Goal: Check status: Check status

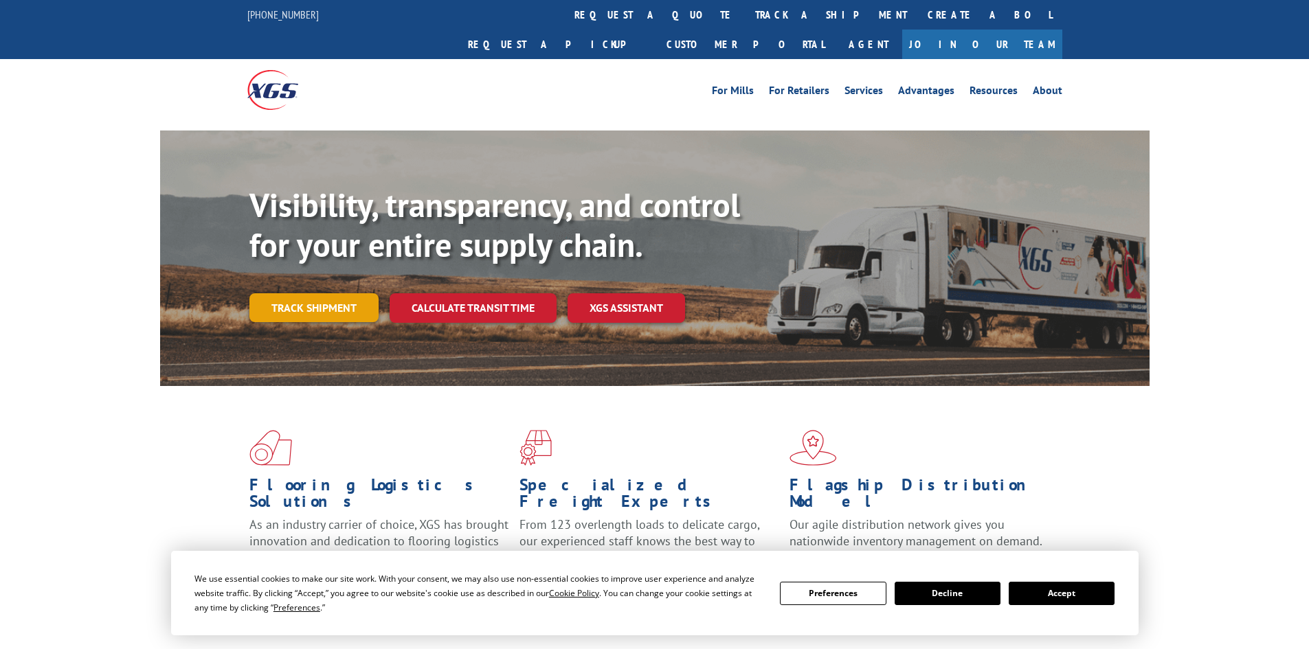
click at [321, 293] on link "Track shipment" at bounding box center [313, 307] width 129 height 29
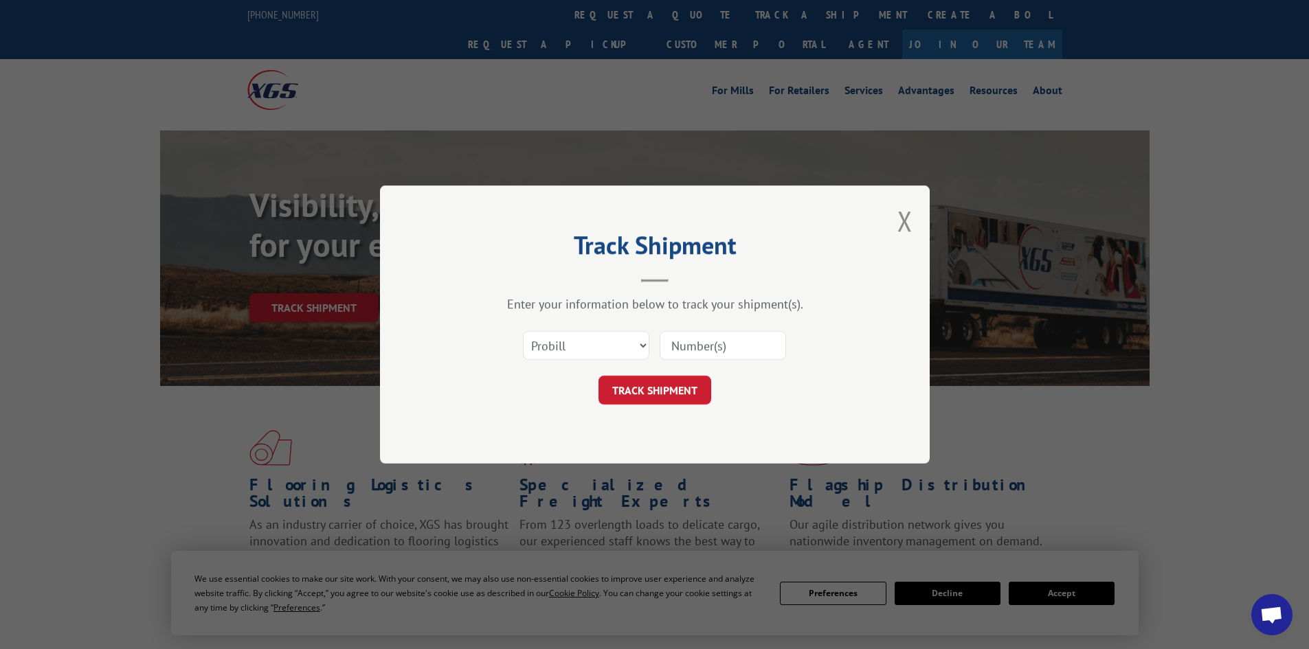
click at [702, 347] on input at bounding box center [723, 345] width 126 height 29
paste input "5120899"
type input "5120899"
click at [662, 393] on button "TRACK SHIPMENT" at bounding box center [654, 390] width 113 height 29
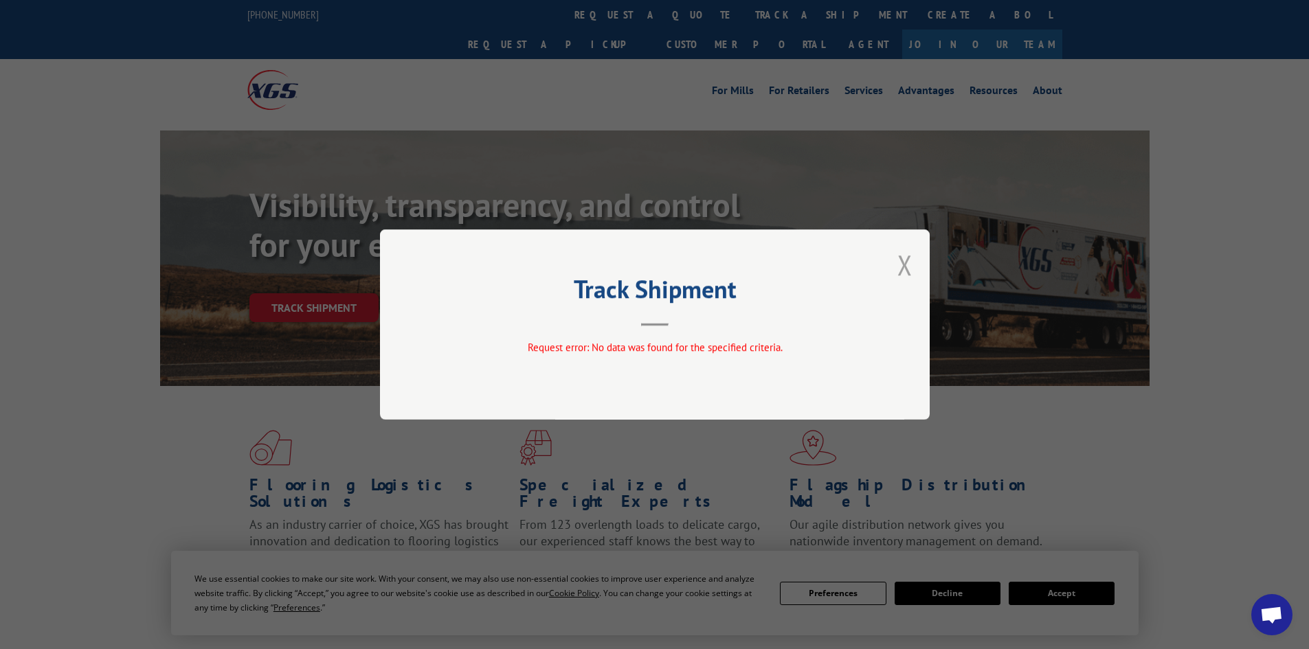
click at [906, 269] on button "Close modal" at bounding box center [904, 265] width 15 height 36
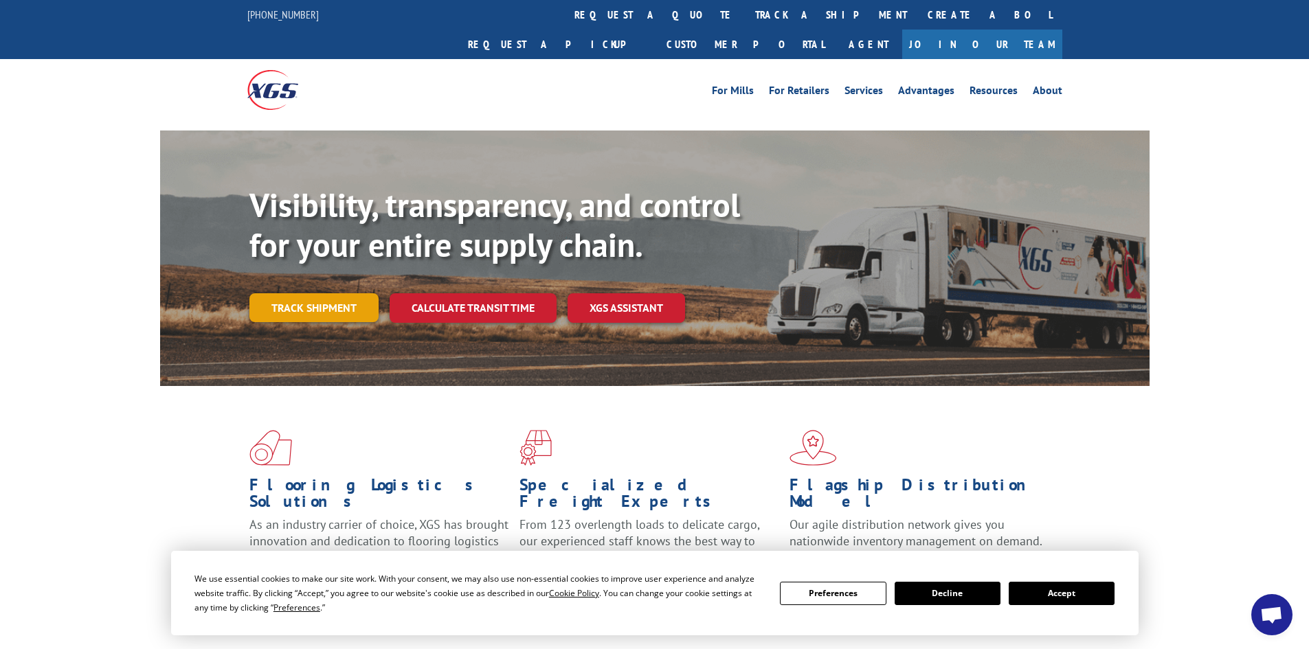
click at [291, 293] on link "Track shipment" at bounding box center [313, 307] width 129 height 29
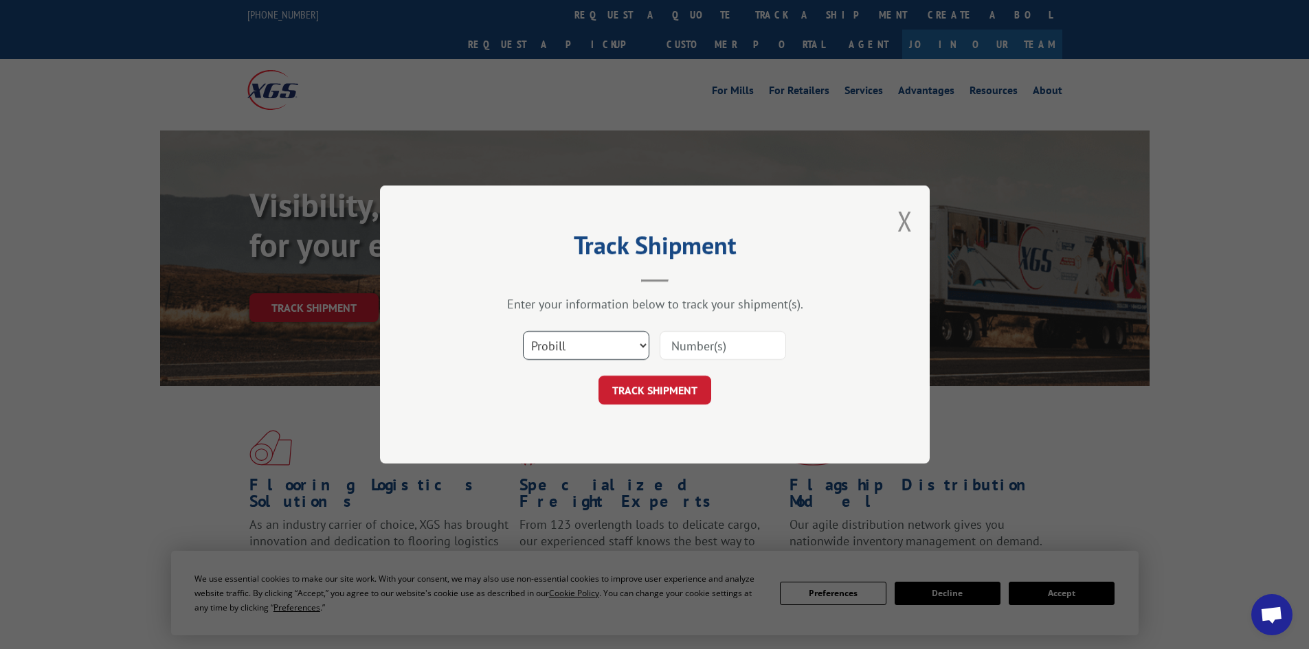
click at [587, 352] on select "Select category... Probill BOL PO" at bounding box center [586, 345] width 126 height 29
select select "bol"
click at [523, 331] on select "Select category... Probill BOL PO" at bounding box center [586, 345] width 126 height 29
click at [600, 347] on select "Select category... Probill BOL PO" at bounding box center [586, 345] width 126 height 29
click at [681, 346] on input at bounding box center [723, 345] width 126 height 29
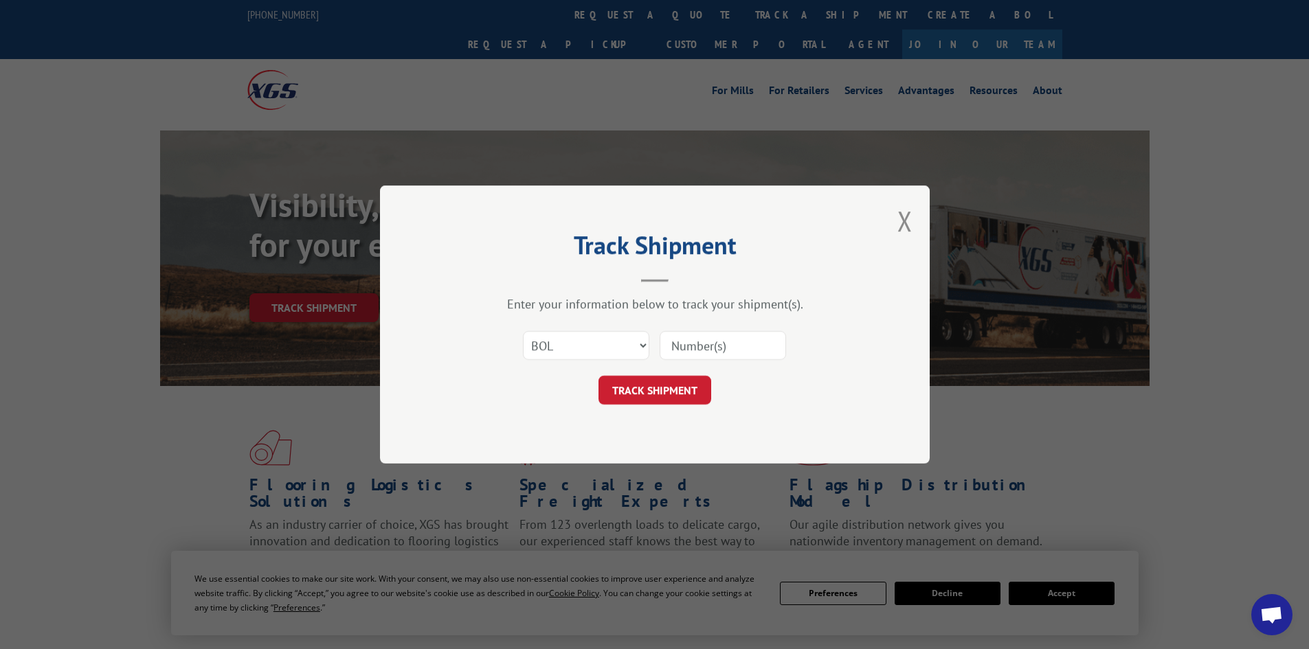
paste input "17516276"
type input "17516276"
click at [677, 391] on button "TRACK SHIPMENT" at bounding box center [654, 390] width 113 height 29
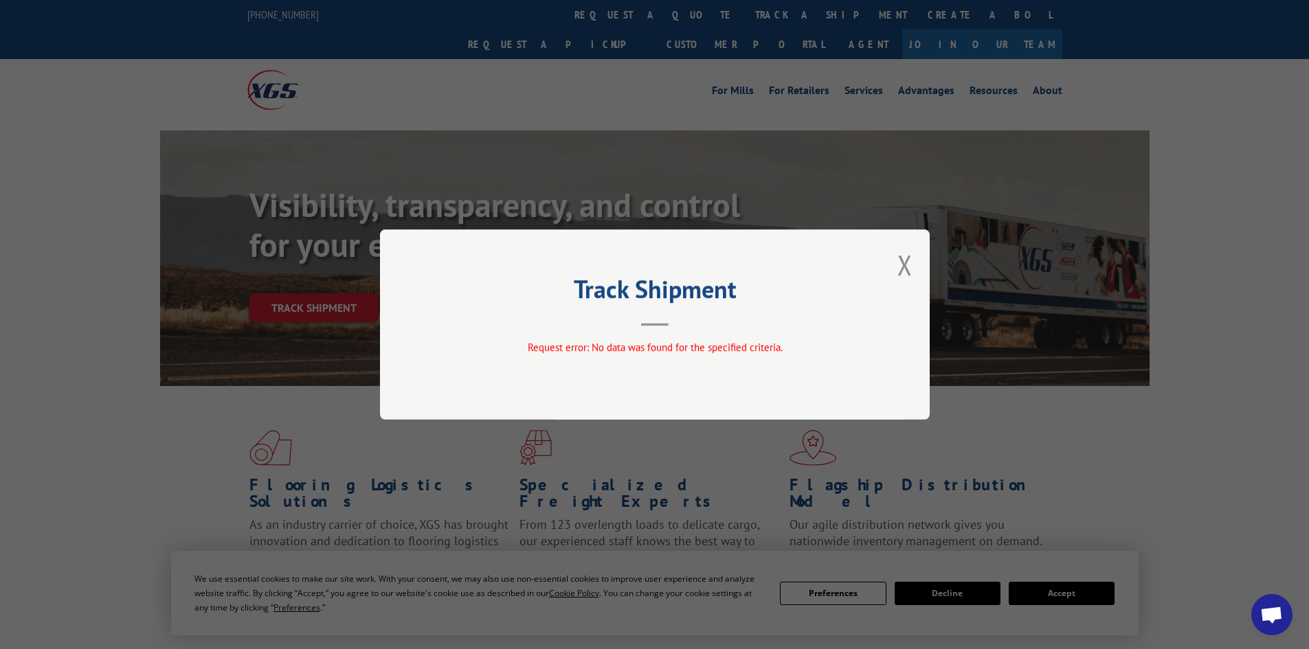
click at [899, 262] on button "Close modal" at bounding box center [904, 265] width 15 height 36
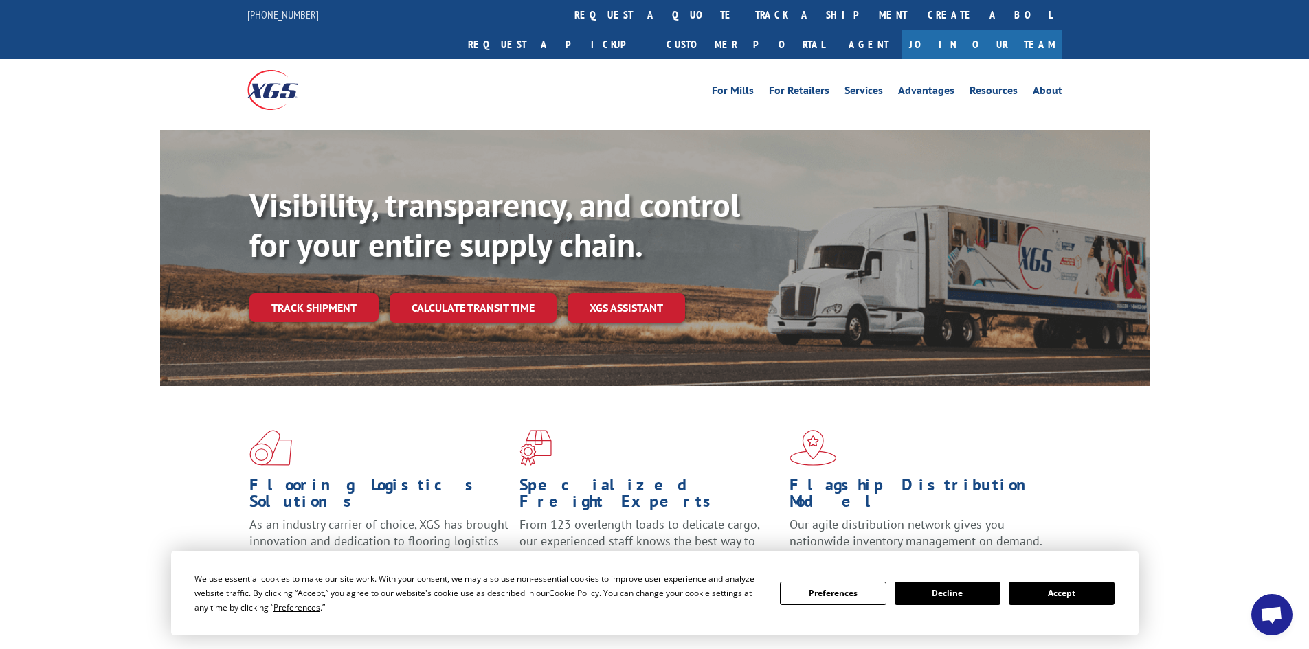
click at [1061, 589] on button "Accept" at bounding box center [1062, 593] width 106 height 23
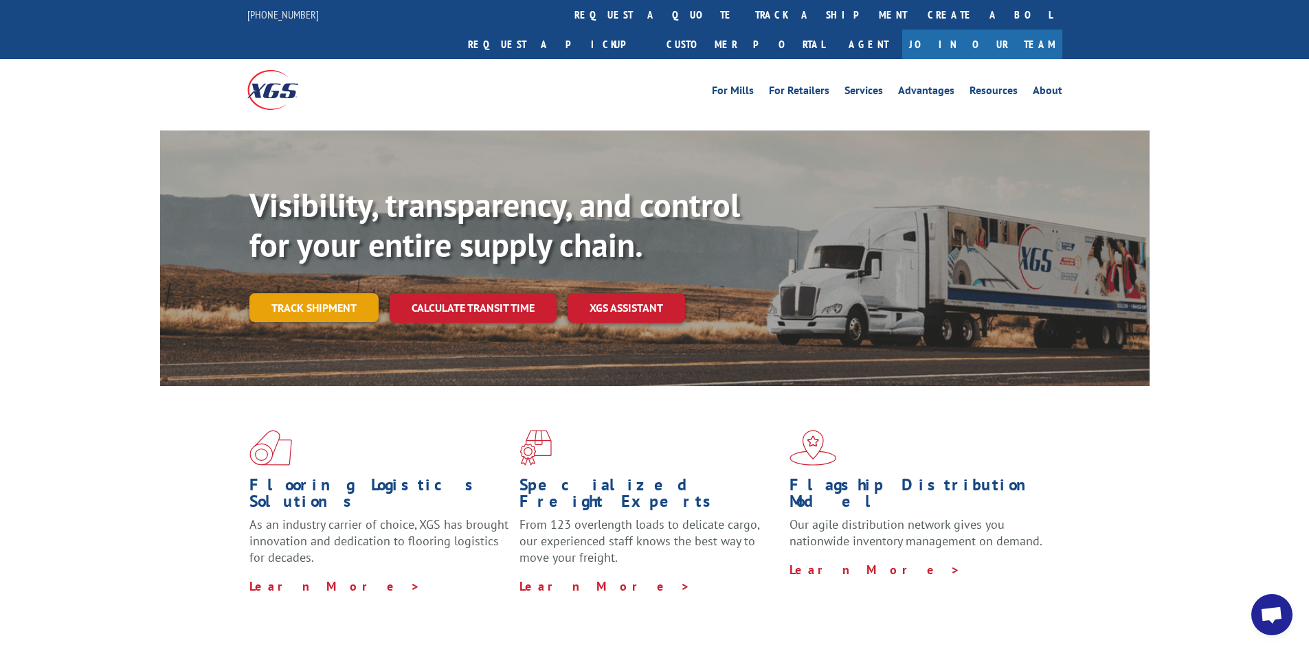
click at [330, 293] on link "Track shipment" at bounding box center [313, 307] width 129 height 29
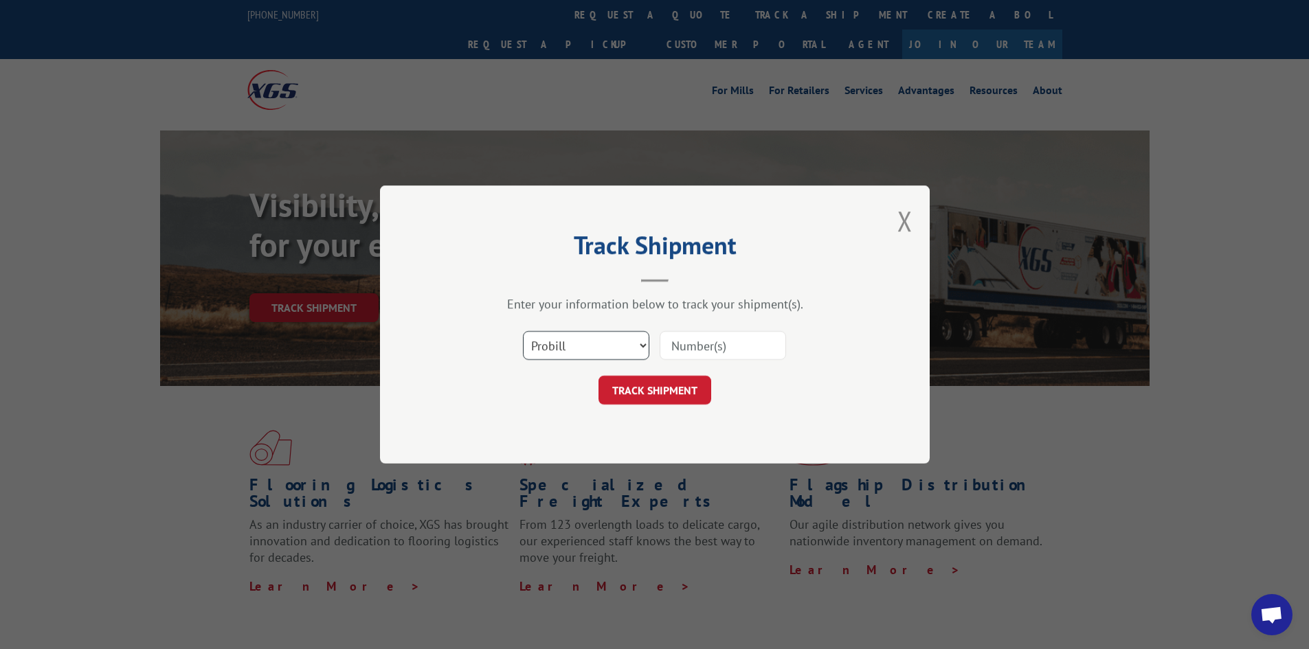
click at [589, 354] on select "Select category... Probill BOL PO" at bounding box center [586, 345] width 126 height 29
select select "bol"
click at [523, 331] on select "Select category... Probill BOL PO" at bounding box center [586, 345] width 126 height 29
click at [701, 344] on input at bounding box center [723, 345] width 126 height 29
paste input "5120899"
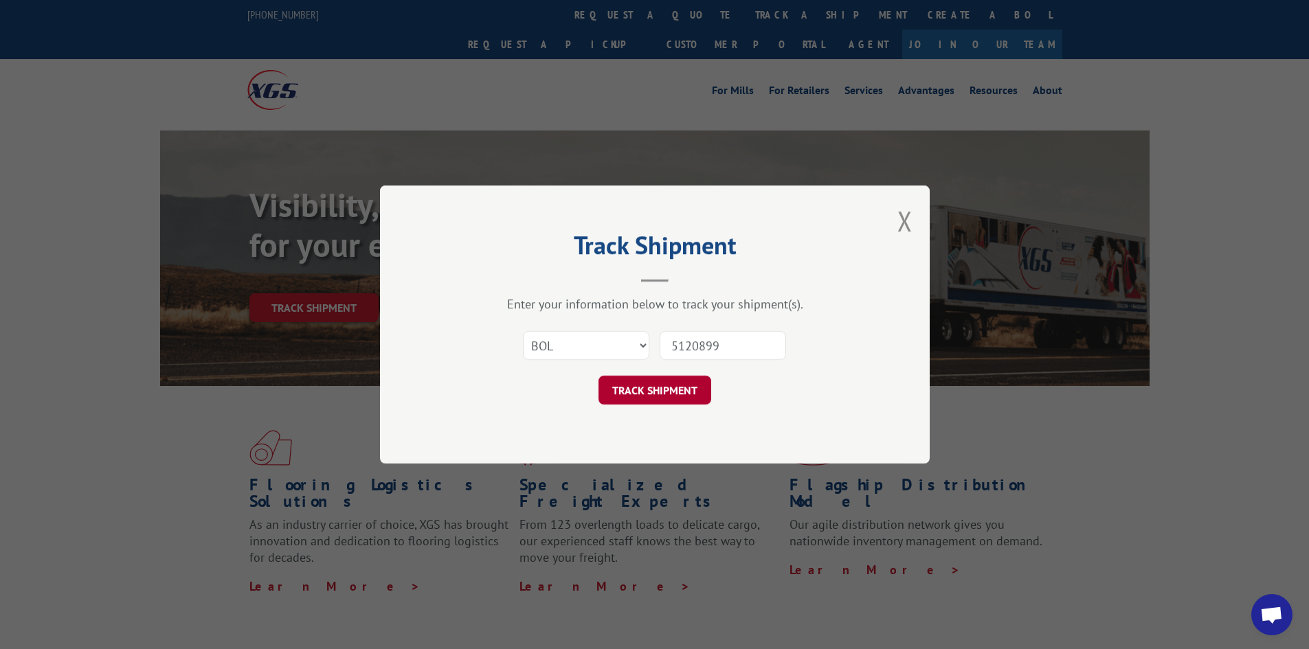
type input "5120899"
click at [690, 387] on button "TRACK SHIPMENT" at bounding box center [654, 390] width 113 height 29
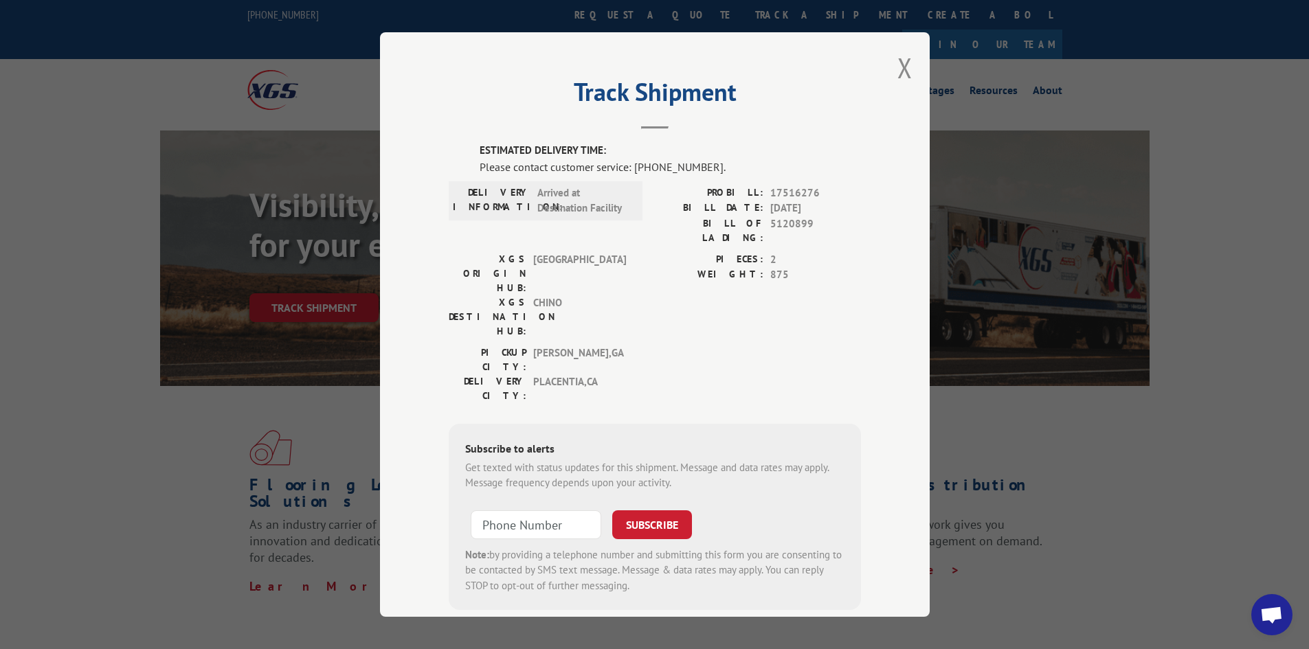
scroll to position [7, 0]
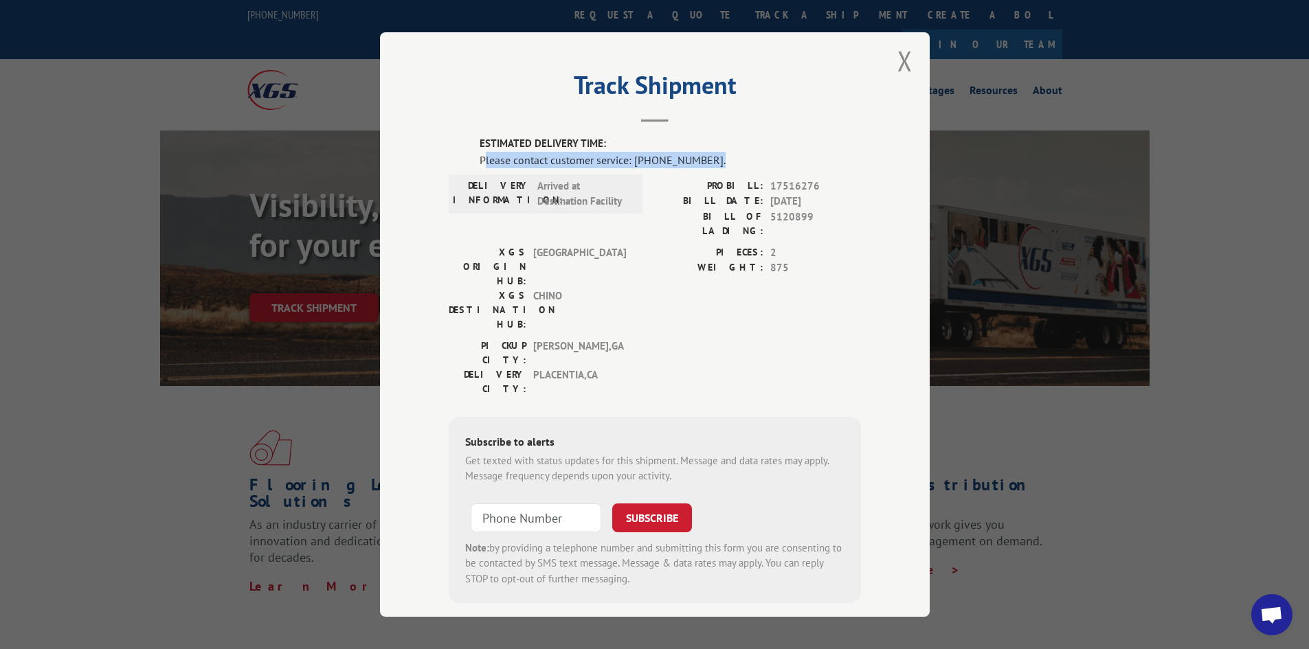
drag, startPoint x: 481, startPoint y: 164, endPoint x: 706, endPoint y: 161, distance: 225.4
click at [706, 161] on div "Please contact customer service: [PHONE_NUMBER]." at bounding box center [670, 160] width 381 height 16
click at [694, 339] on div "[GEOGRAPHIC_DATA]: [GEOGRAPHIC_DATA] , [GEOGRAPHIC_DATA]: [GEOGRAPHIC_DATA] , […" at bounding box center [655, 371] width 412 height 65
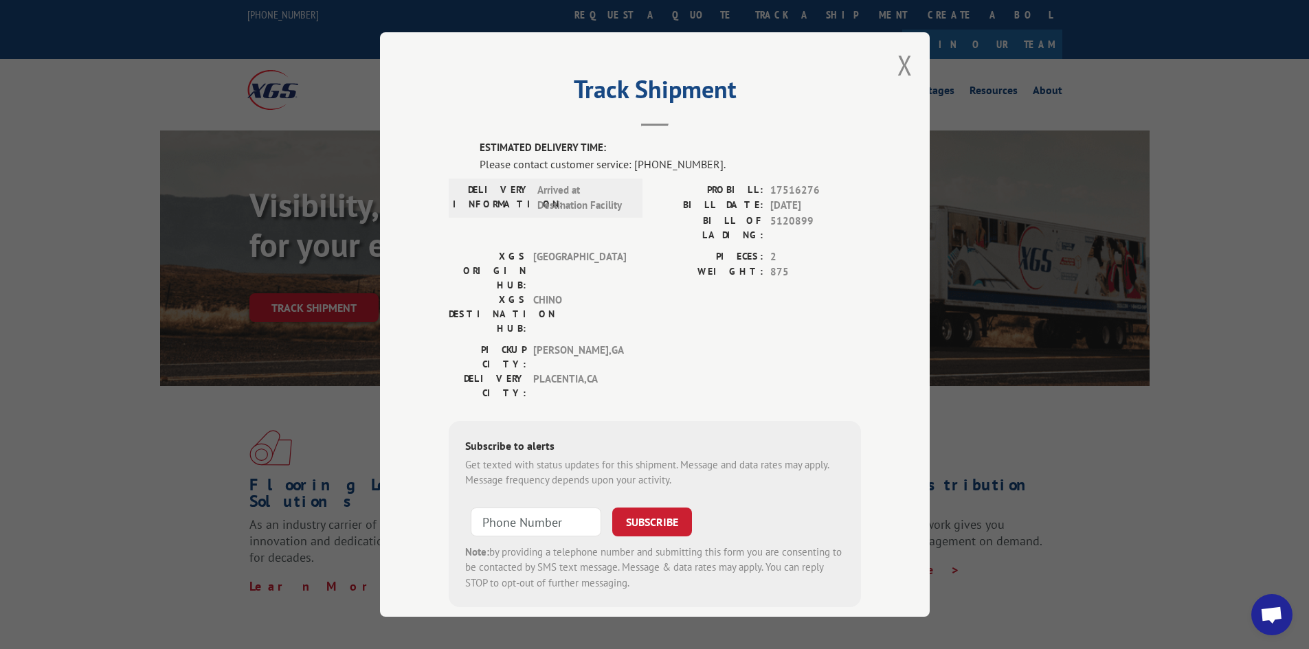
scroll to position [0, 0]
drag, startPoint x: 703, startPoint y: 170, endPoint x: 627, endPoint y: 170, distance: 75.6
click at [627, 170] on div "Please contact customer service: [PHONE_NUMBER]." at bounding box center [670, 167] width 381 height 16
click at [629, 169] on div "Please contact customer service: [PHONE_NUMBER]." at bounding box center [670, 167] width 381 height 16
drag, startPoint x: 629, startPoint y: 169, endPoint x: 708, endPoint y: 172, distance: 79.1
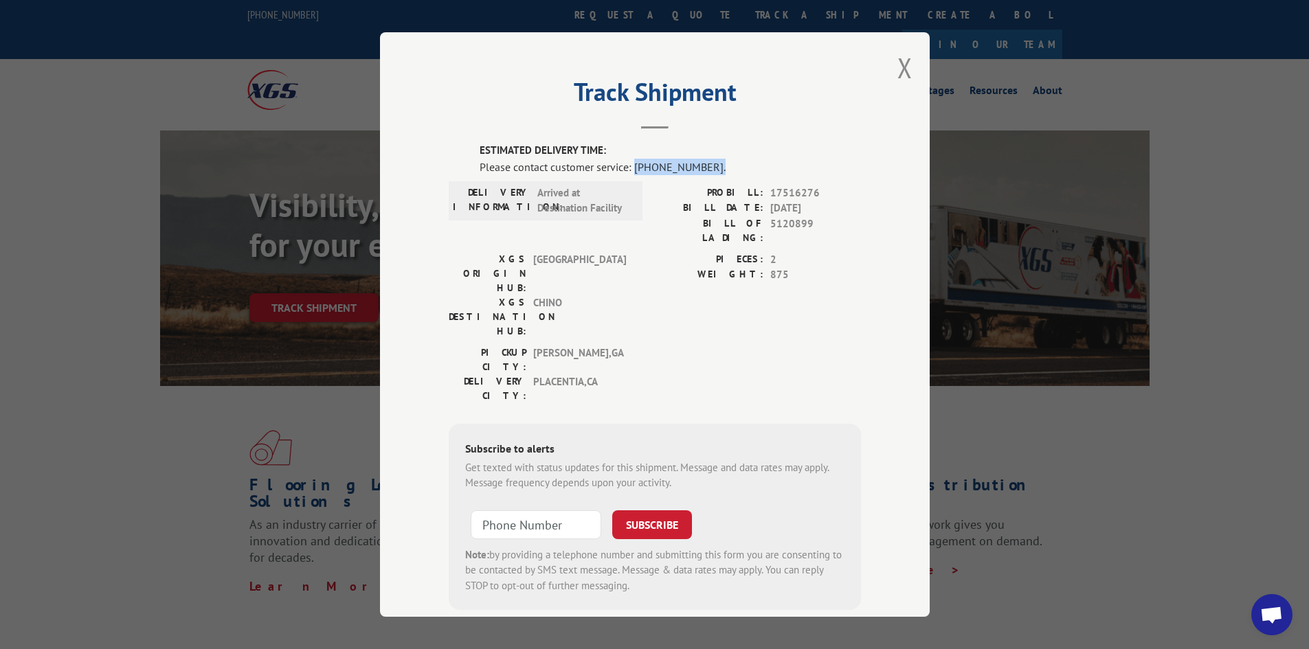
click at [708, 172] on div "Please contact customer service: [PHONE_NUMBER]." at bounding box center [670, 167] width 381 height 16
drag, startPoint x: 813, startPoint y: 188, endPoint x: 766, endPoint y: 185, distance: 47.5
click at [770, 185] on span "17516276" at bounding box center [815, 193] width 91 height 16
drag, startPoint x: 807, startPoint y: 225, endPoint x: 766, endPoint y: 227, distance: 40.6
click at [770, 227] on span "5120899" at bounding box center [815, 230] width 91 height 29
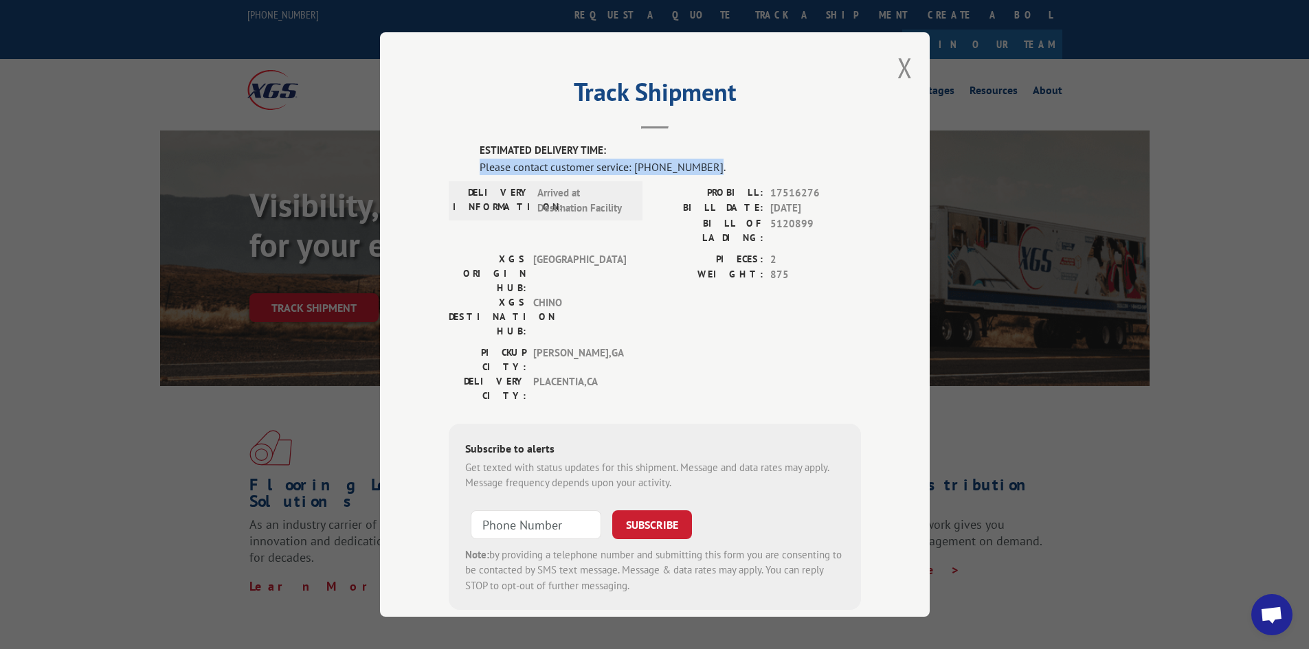
drag, startPoint x: 699, startPoint y: 168, endPoint x: 451, endPoint y: 164, distance: 248.1
click at [451, 164] on div "ESTIMATED DELIVERY TIME: Please contact customer service: [PHONE_NUMBER]. DELIV…" at bounding box center [655, 376] width 412 height 467
